Goal: Task Accomplishment & Management: Manage account settings

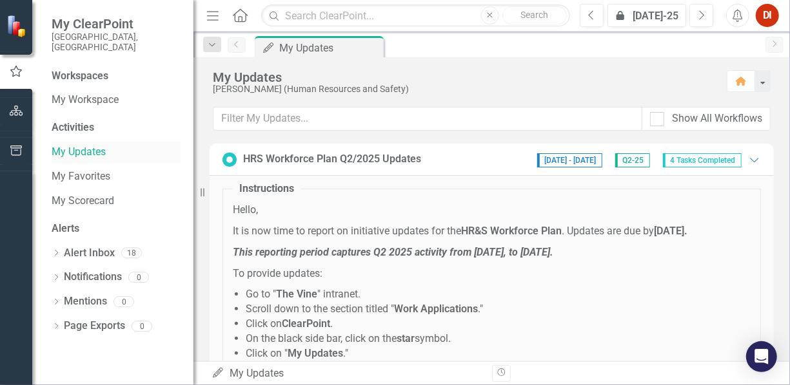
click at [86, 145] on link "My Updates" at bounding box center [116, 152] width 129 height 15
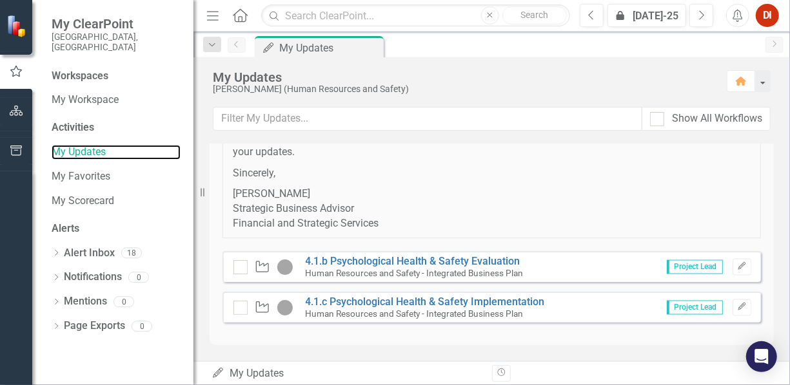
scroll to position [1136, 0]
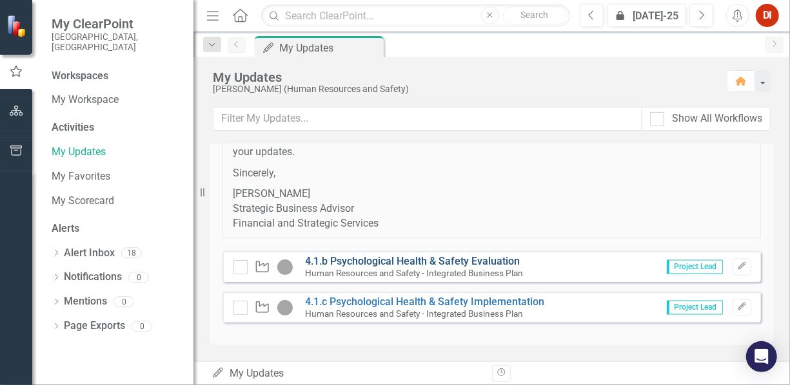
click at [347, 263] on link "4.1.b Psychological Health & Safety Evaluation" at bounding box center [413, 261] width 215 height 12
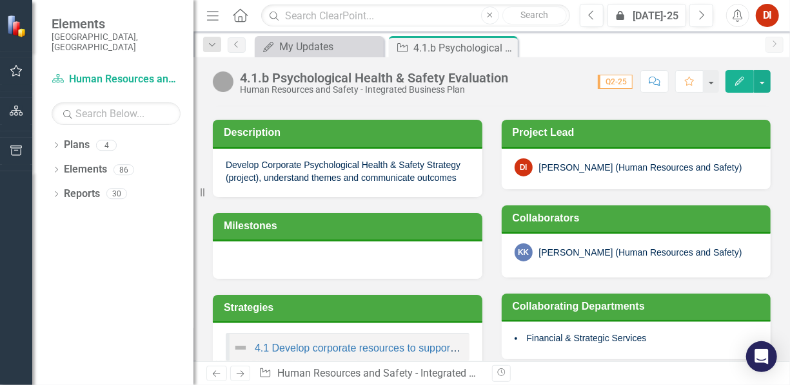
scroll to position [193, 0]
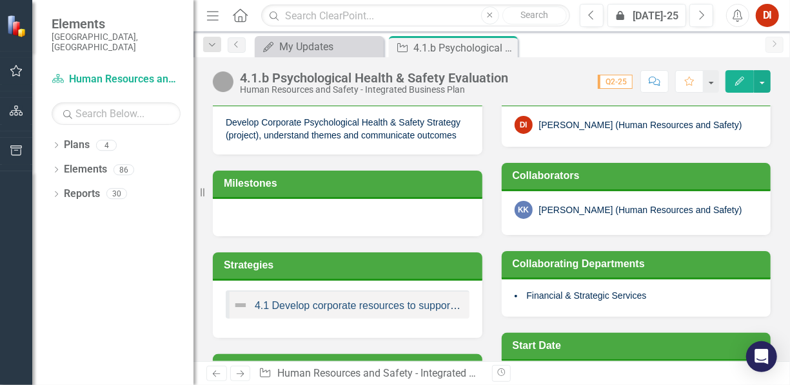
click at [275, 304] on link "4.1 Develop corporate resources to support resiliency" at bounding box center [377, 305] width 244 height 11
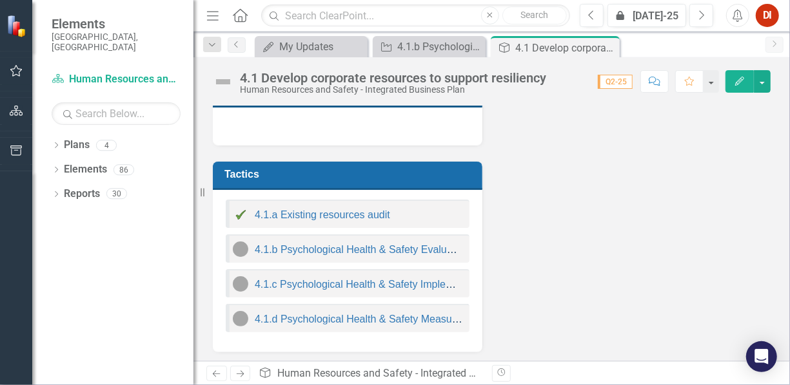
scroll to position [460, 0]
click at [240, 245] on img at bounding box center [240, 249] width 15 height 15
click at [281, 248] on link "4.1.b Psychological Health & Safety Evaluation" at bounding box center [362, 249] width 215 height 11
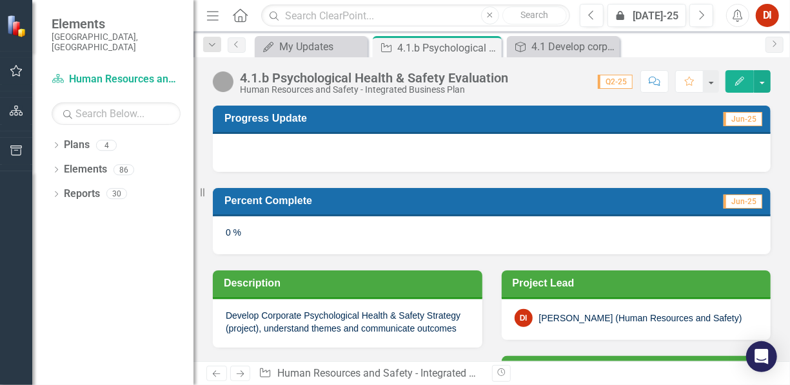
click at [739, 81] on icon "Edit" at bounding box center [740, 81] width 12 height 9
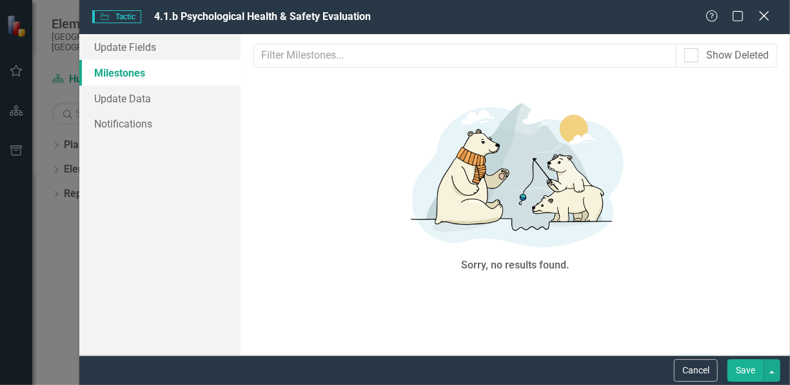
click at [764, 17] on icon at bounding box center [764, 16] width 10 height 10
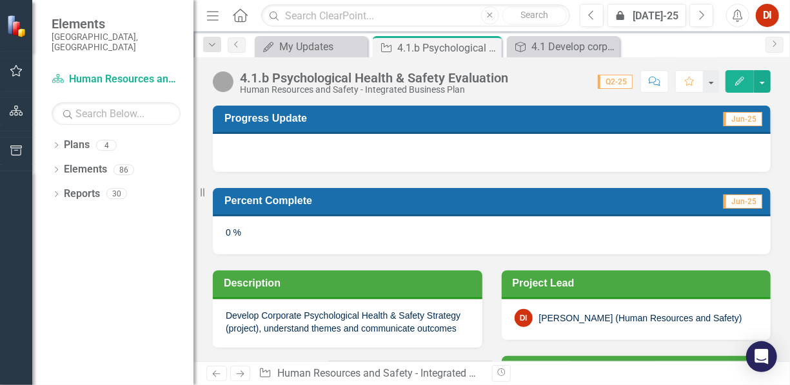
click at [244, 151] on div at bounding box center [492, 152] width 558 height 37
click at [318, 140] on div at bounding box center [492, 152] width 558 height 37
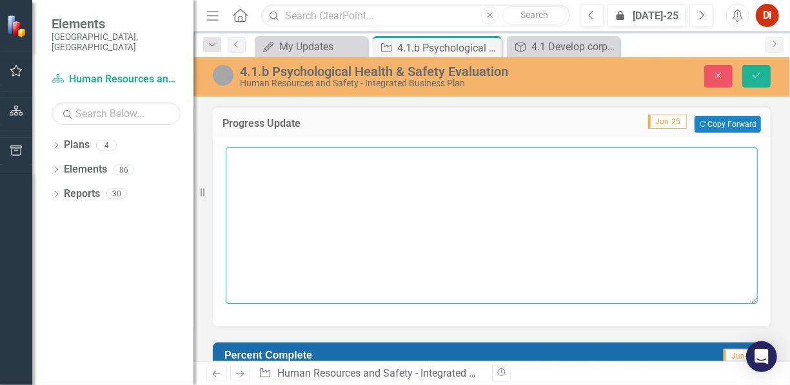
click at [253, 168] on textarea at bounding box center [492, 226] width 532 height 156
click at [447, 159] on textarea "Completed the level one Certificate of Recorgniaiton" at bounding box center [492, 226] width 532 height 156
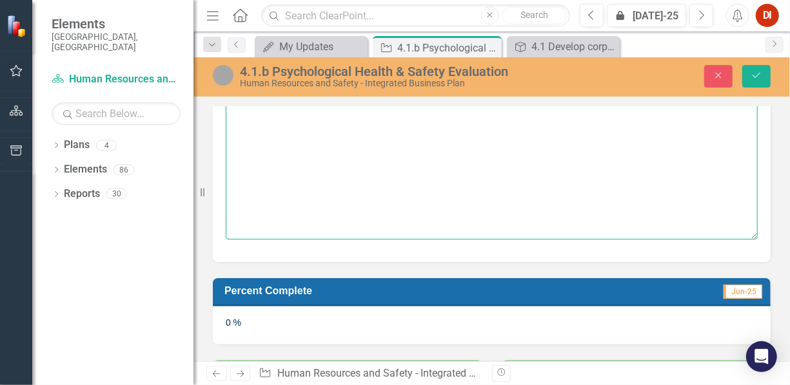
type textarea "Completed the level one Certificate of Recognition (COR) Psychological Safety A…"
click at [295, 326] on div "0 %" at bounding box center [492, 325] width 558 height 37
click at [738, 291] on span "Jun-25" at bounding box center [742, 292] width 39 height 14
click at [286, 289] on h3 "Percent Complete" at bounding box center [409, 291] width 370 height 12
click at [220, 320] on div "0 %" at bounding box center [492, 325] width 558 height 37
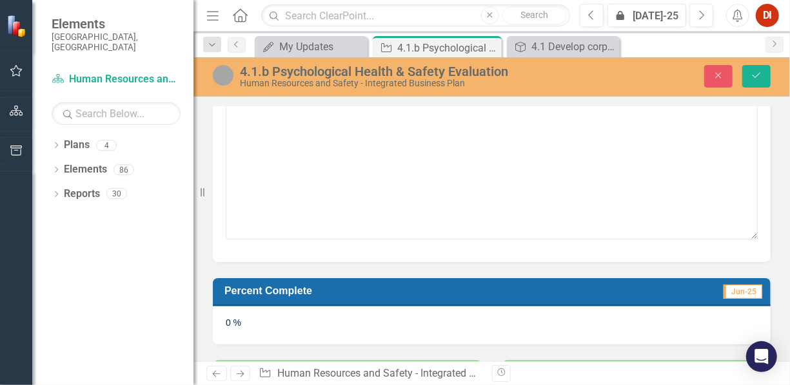
click at [221, 320] on div "0 %" at bounding box center [492, 325] width 558 height 37
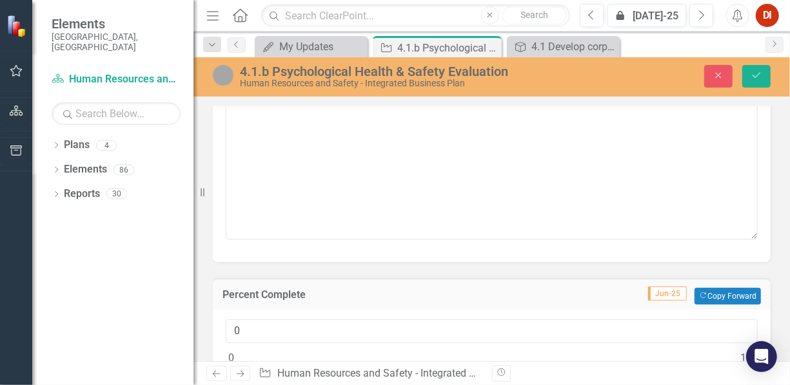
scroll to position [193, 0]
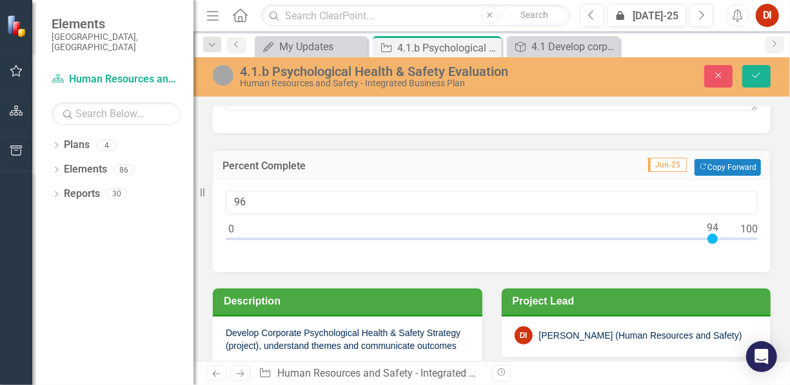
type input "100"
drag, startPoint x: 227, startPoint y: 237, endPoint x: 757, endPoint y: 229, distance: 530.6
click at [757, 229] on div "100" at bounding box center [492, 227] width 558 height 92
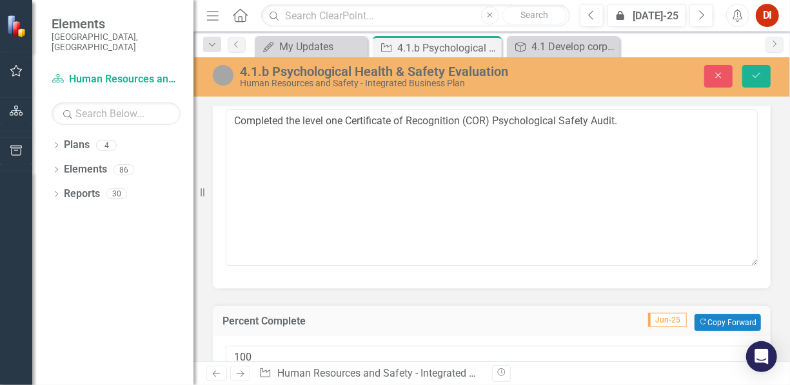
scroll to position [129, 0]
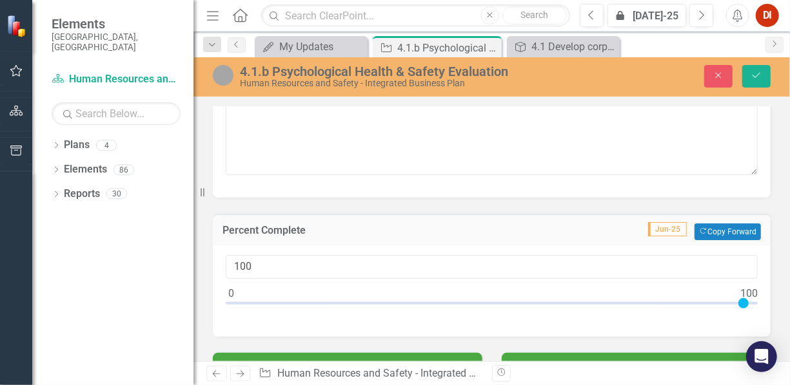
click at [555, 238] on div "Percent Complete Jun-25 Copy Forward Copy Forward" at bounding box center [492, 230] width 558 height 32
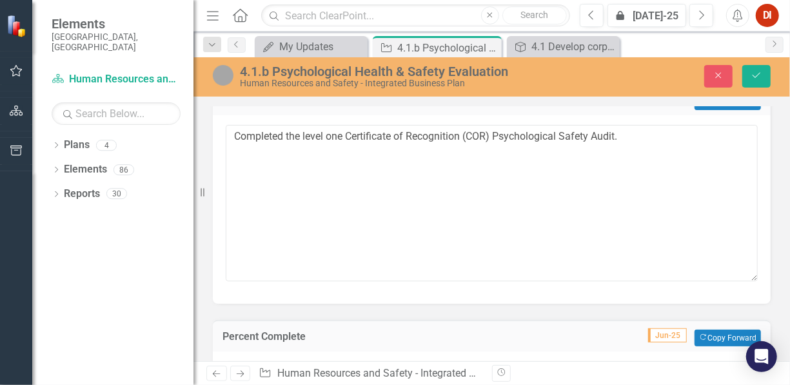
scroll to position [0, 0]
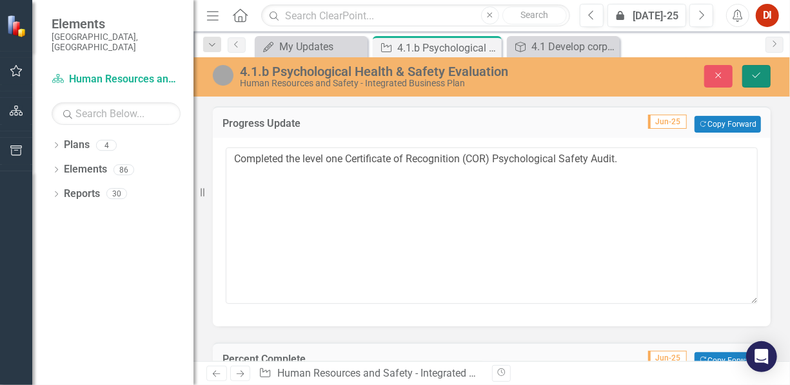
drag, startPoint x: 757, startPoint y: 74, endPoint x: 729, endPoint y: 108, distance: 43.9
click at [757, 73] on icon "Save" at bounding box center [756, 75] width 12 height 9
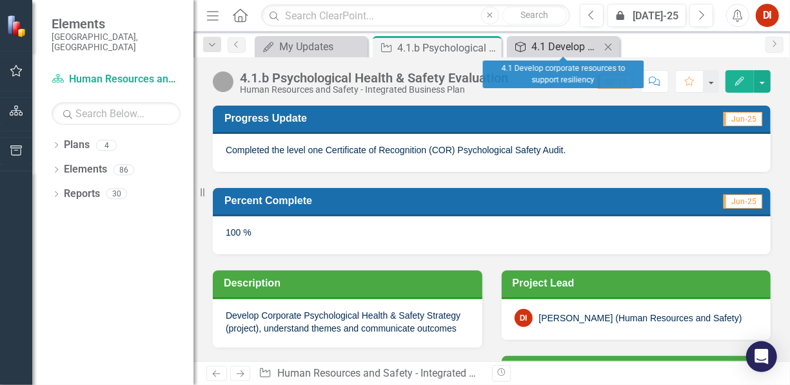
click at [578, 47] on div "4.1 Develop corporate resources to support resiliency" at bounding box center [565, 47] width 69 height 16
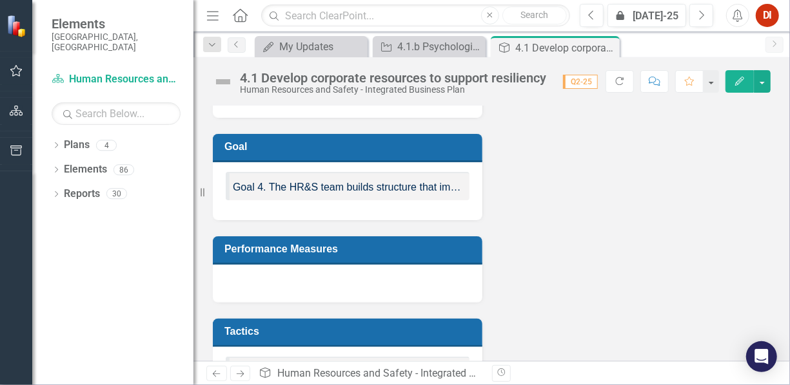
scroll to position [322, 0]
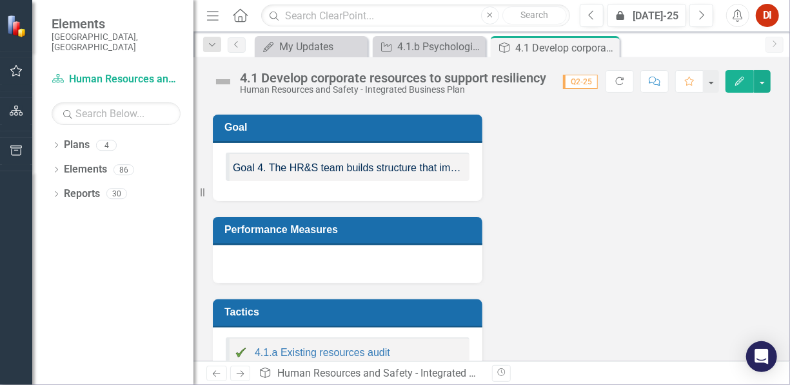
click at [382, 166] on span "Goal 4. The HR&S team builds structure that improves organizational resiliency." at bounding box center [415, 167] width 364 height 11
click at [384, 165] on span "Goal 4. The HR&S team builds structure that improves organizational resiliency." at bounding box center [415, 167] width 364 height 11
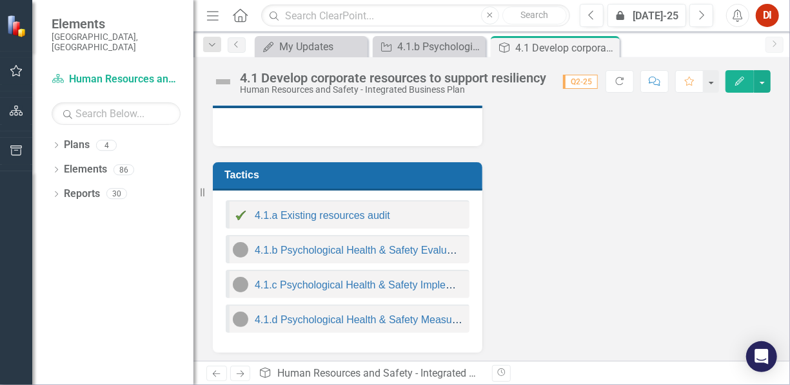
scroll to position [460, 0]
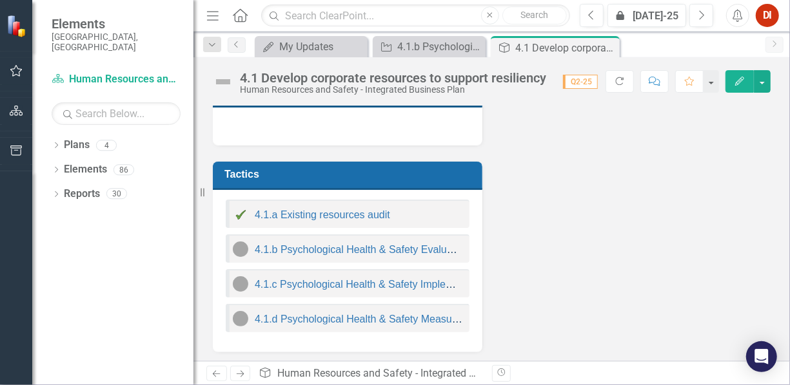
click at [242, 246] on img at bounding box center [240, 249] width 15 height 15
click at [291, 245] on link "4.1.b Psychological Health & Safety Evaluation" at bounding box center [362, 249] width 215 height 11
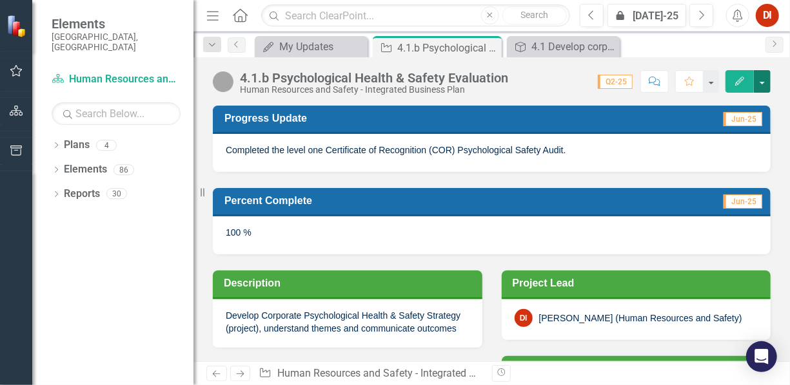
click at [763, 84] on button "button" at bounding box center [762, 81] width 17 height 23
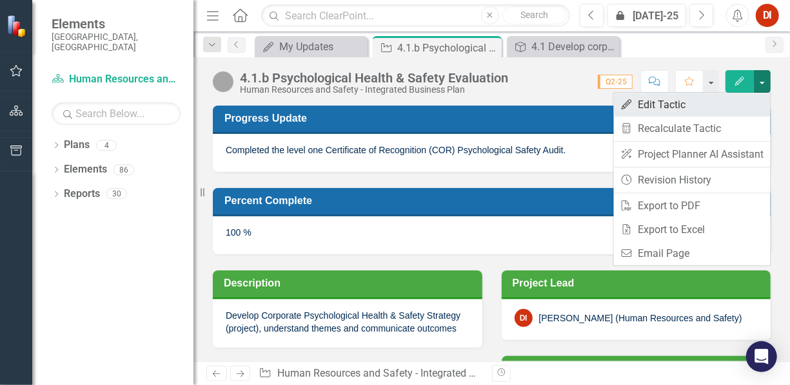
click at [663, 102] on link "Edit Edit Tactic" at bounding box center [692, 105] width 157 height 24
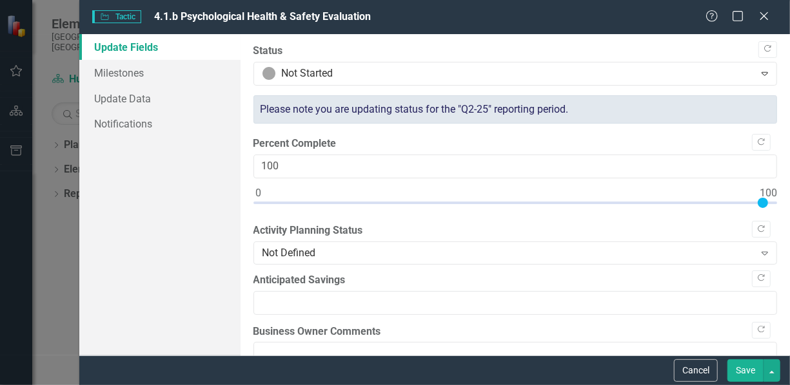
type textarea "Completed the level one Certificate of Recognition (COR) Psychological Safety A…"
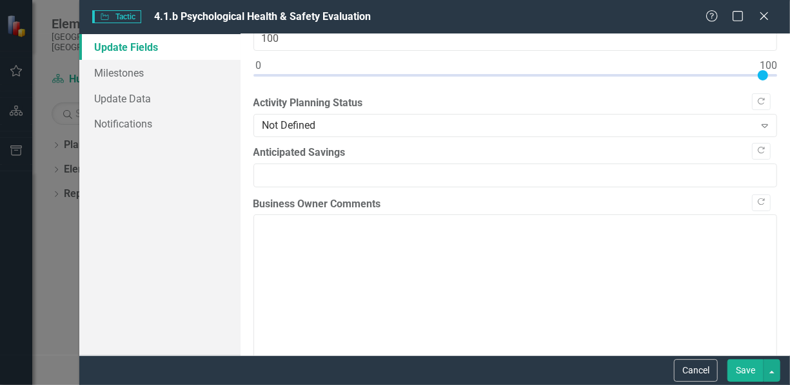
scroll to position [129, 0]
click at [758, 122] on icon "Expand" at bounding box center [764, 124] width 13 height 10
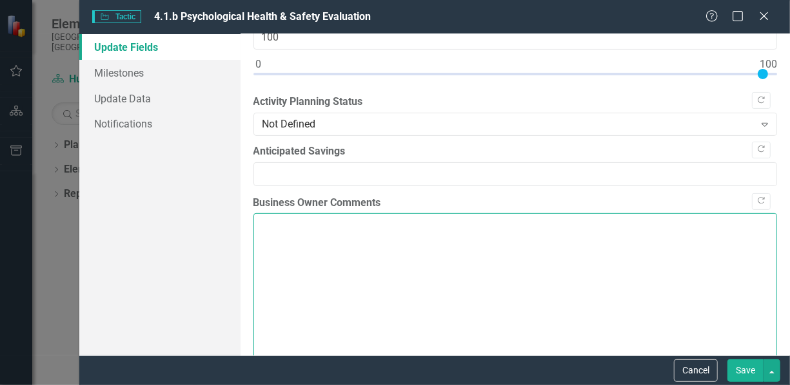
click at [458, 316] on textarea "Business Owner Comments" at bounding box center [515, 291] width 524 height 156
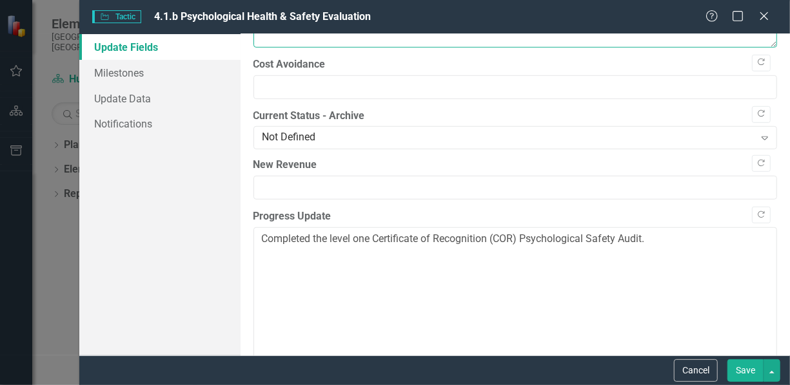
scroll to position [645, 0]
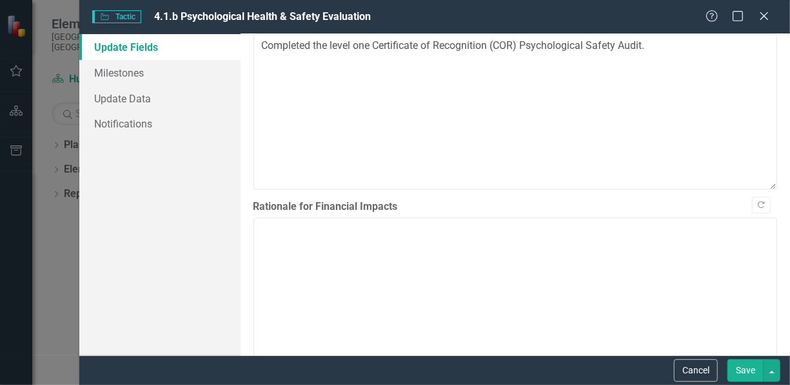
click at [752, 371] on button "Save" at bounding box center [745, 371] width 36 height 23
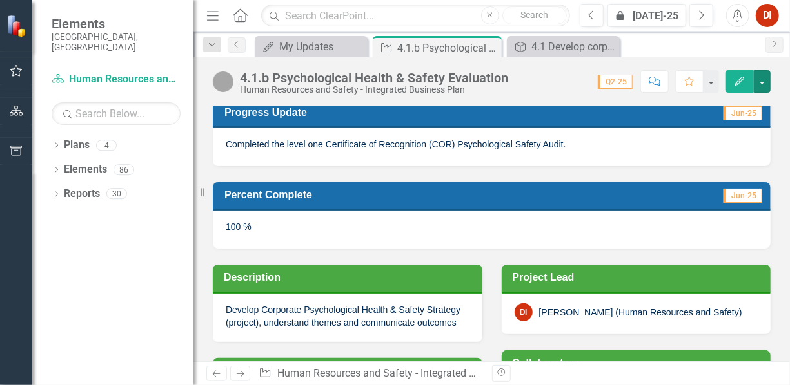
scroll to position [0, 0]
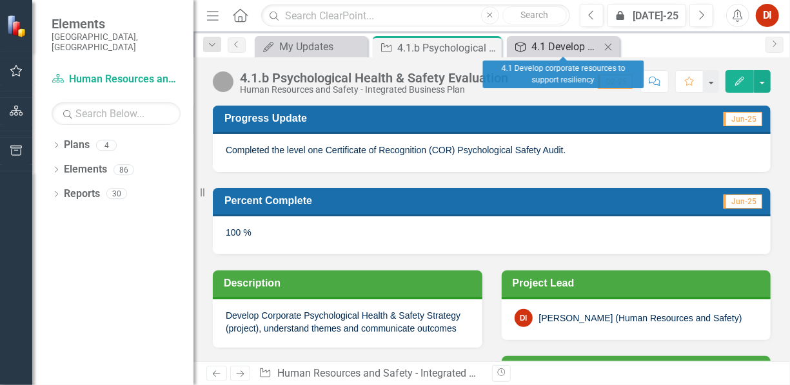
click at [549, 46] on div "4.1 Develop corporate resources to support resiliency" at bounding box center [565, 47] width 69 height 16
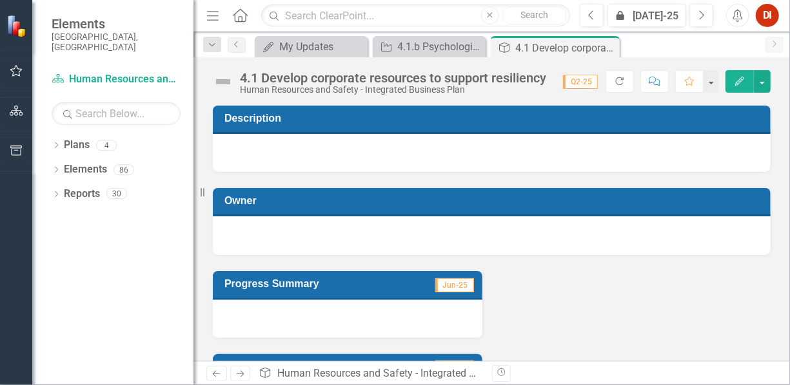
click at [246, 141] on div at bounding box center [492, 152] width 558 height 37
click at [231, 143] on div at bounding box center [492, 152] width 558 height 37
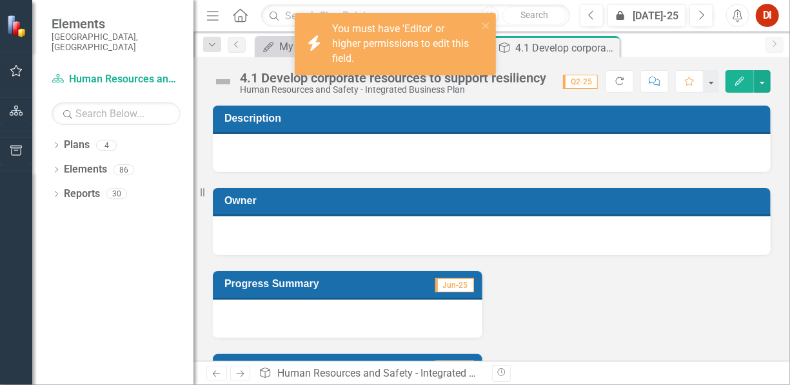
click at [239, 143] on div at bounding box center [492, 152] width 558 height 37
click at [240, 143] on div at bounding box center [492, 152] width 558 height 37
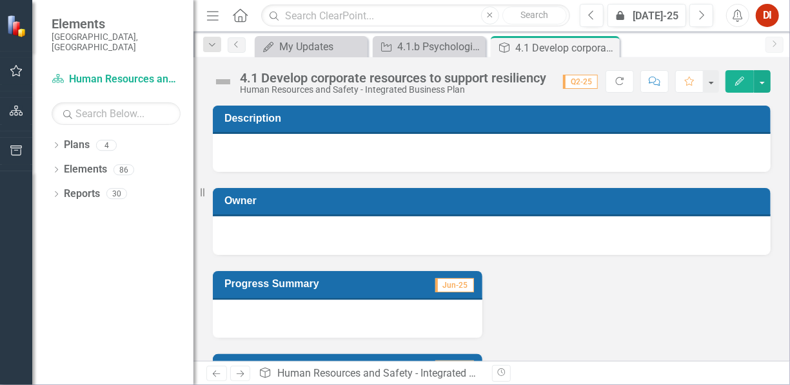
click at [224, 226] on div at bounding box center [492, 236] width 558 height 38
click at [231, 224] on div at bounding box center [492, 236] width 558 height 38
